Goal: Complete application form

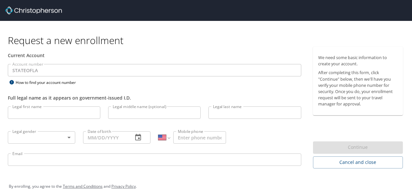
select select "US"
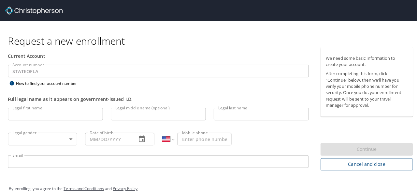
scroll to position [10, 0]
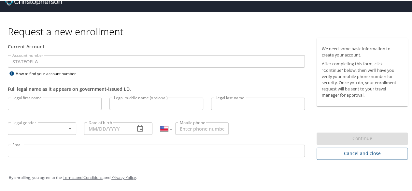
click at [48, 103] on input "Legal first name" at bounding box center [55, 102] width 94 height 12
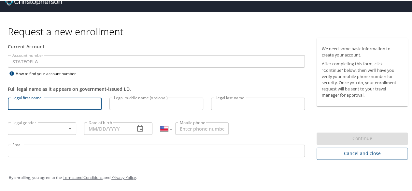
type input "[PERSON_NAME]"
type input "[PHONE_NUMBER]"
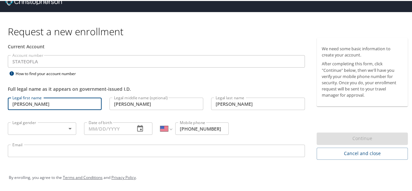
click at [36, 127] on body "Request a new enrollment Current Account Account number STATEOFLA Account numbe…" at bounding box center [208, 85] width 417 height 191
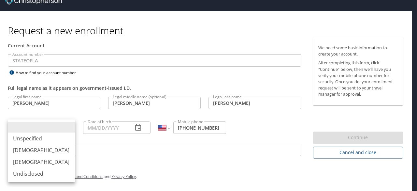
click at [23, 161] on li "[DEMOGRAPHIC_DATA]" at bounding box center [41, 162] width 67 height 12
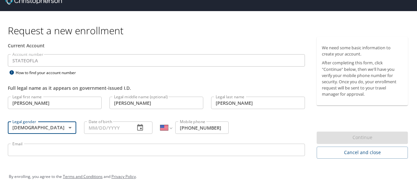
type input "[DEMOGRAPHIC_DATA]"
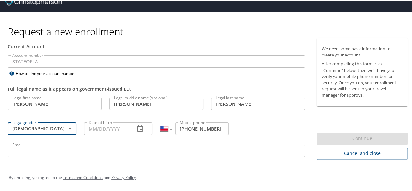
click at [136, 127] on icon "button" at bounding box center [140, 128] width 8 height 8
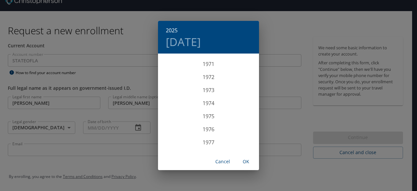
scroll to position [952, 0]
click at [203, 139] on div "1978" at bounding box center [208, 138] width 101 height 13
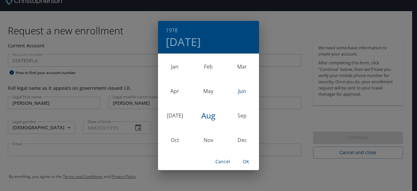
click at [244, 90] on div "Jun" at bounding box center [242, 91] width 34 height 24
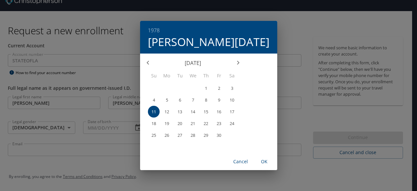
click at [208, 112] on p "15" at bounding box center [206, 111] width 5 height 4
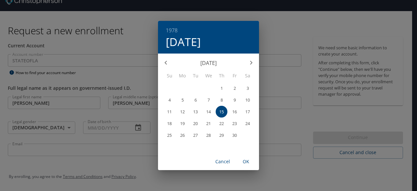
click at [248, 163] on span "OK" at bounding box center [246, 161] width 16 height 8
type input "[DATE]"
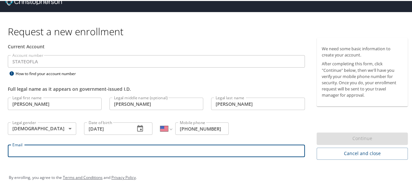
click at [124, 148] on input "Email" at bounding box center [156, 149] width 297 height 12
type input "[PERSON_NAME][EMAIL_ADDRESS][PERSON_NAME][US_STATE][DOMAIN_NAME]"
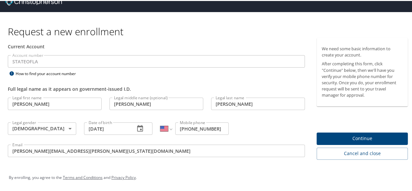
click at [176, 167] on div "By enrolling, you agree to the Terms and Conditions and Privacy Policy ." at bounding box center [208, 176] width 409 height 29
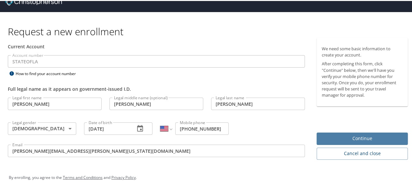
click at [384, 138] on span "Continue" at bounding box center [362, 137] width 81 height 8
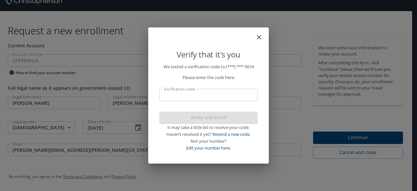
click at [199, 95] on input "Verification code" at bounding box center [208, 95] width 98 height 12
